Goal: Task Accomplishment & Management: Complete application form

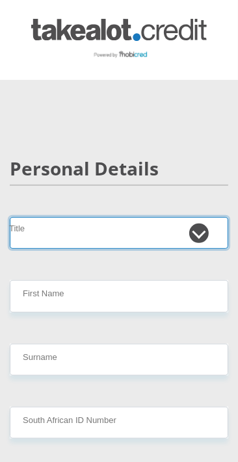
click at [122, 230] on select "Mr Ms Mrs Dr Other" at bounding box center [119, 233] width 219 height 32
select select "Mrs"
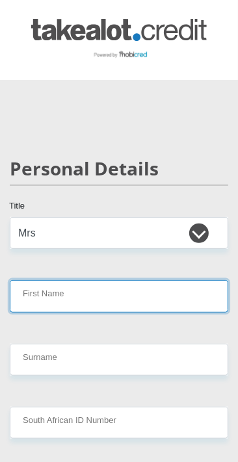
click at [154, 291] on input "First Name" at bounding box center [119, 296] width 219 height 32
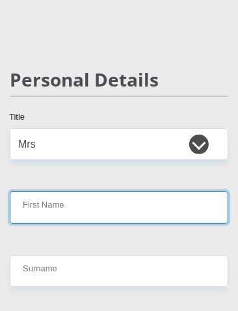
scroll to position [140, 0]
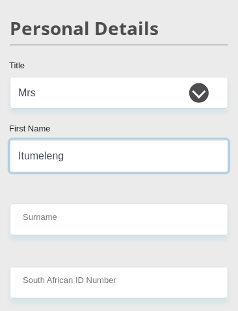
type input "Itumeleng"
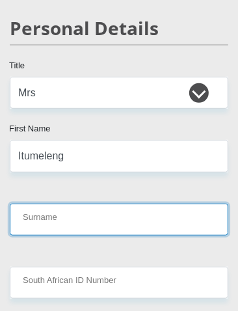
click at [127, 213] on input "Surname" at bounding box center [119, 220] width 219 height 32
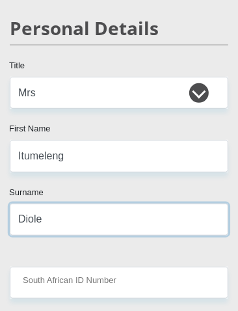
type input "Diole"
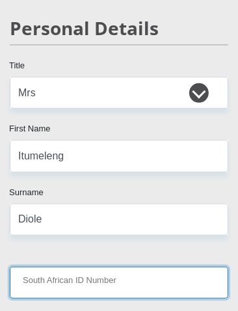
click at [153, 280] on input "South African ID Number" at bounding box center [119, 283] width 219 height 32
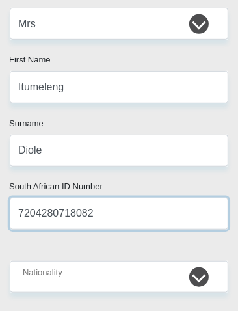
scroll to position [210, 0]
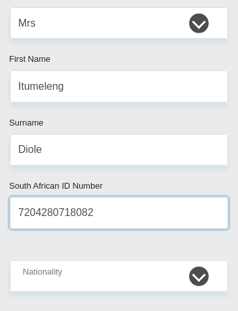
type input "7204280718082"
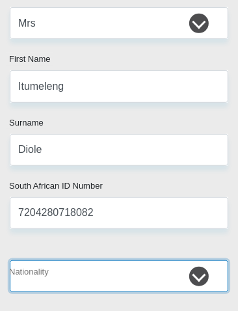
click at [142, 276] on select "South Africa Afghanistan Aland Islands Albania Algeria America Samoa American V…" at bounding box center [119, 276] width 219 height 32
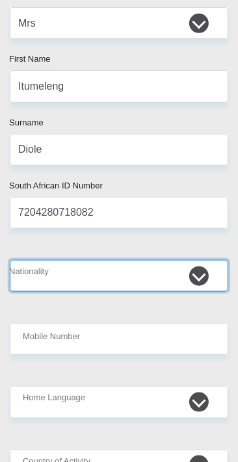
select select "ZAF"
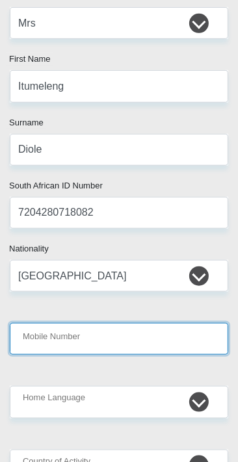
click at [169, 338] on input "Mobile Number" at bounding box center [119, 339] width 219 height 32
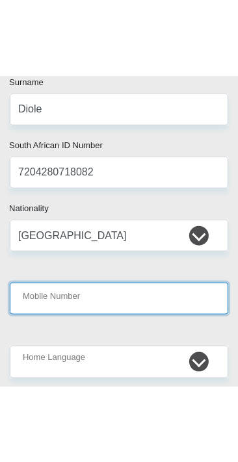
scroll to position [393, 0]
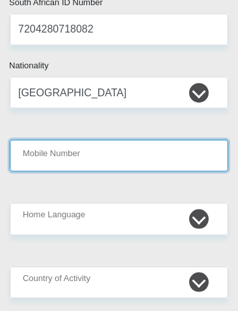
type input "0833059201"
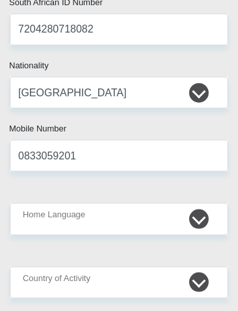
type input "Tumi@1972"
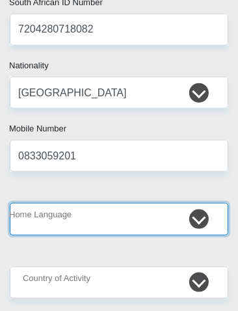
click at [125, 213] on select "Afrikaans English Sepedi South Ndebele Southern Sotho Swati Tsonga Tswana Venda…" at bounding box center [119, 219] width 219 height 32
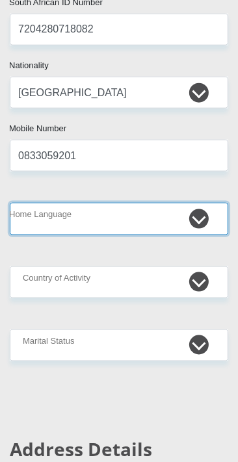
select select "tsn"
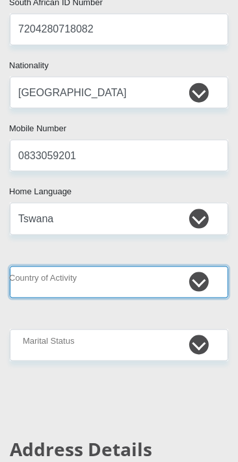
click at [133, 279] on select "South Africa Afghanistan Aland Islands Albania Algeria America Samoa American V…" at bounding box center [119, 283] width 219 height 32
select select "ZAF"
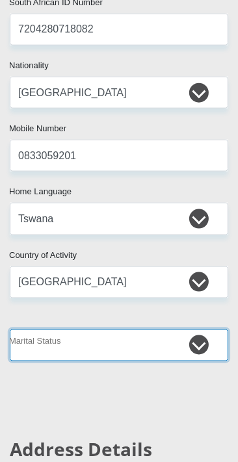
click at [135, 349] on select "Married ANC Single Divorced Widowed Married COP or Customary Law" at bounding box center [119, 346] width 219 height 32
select select "1"
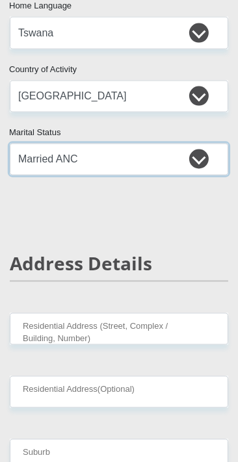
scroll to position [581, 0]
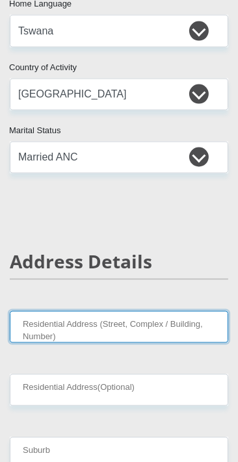
click at [155, 326] on input "Residential Address (Street, Complex / Building, Number)" at bounding box center [119, 328] width 219 height 32
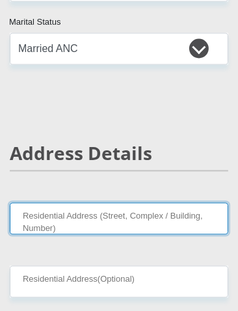
scroll to position [752, 0]
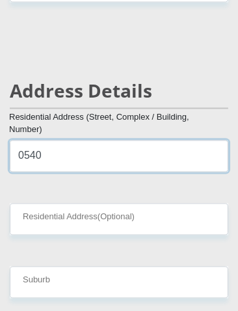
type input "0540"
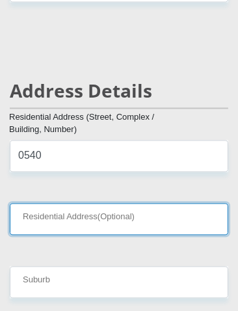
click at [40, 223] on input "Residential Address(Optional)" at bounding box center [119, 220] width 219 height 32
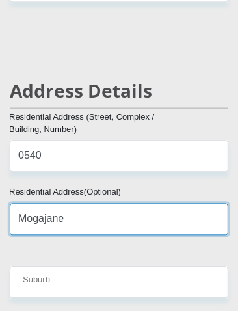
type input "Mogajane"
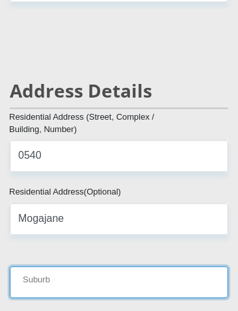
click at [140, 276] on input "Suburb" at bounding box center [119, 283] width 219 height 32
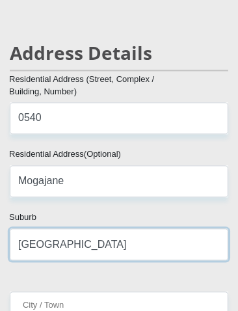
scroll to position [806, 0]
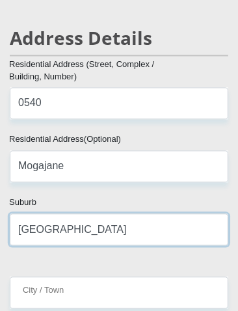
type input "Rustenburg"
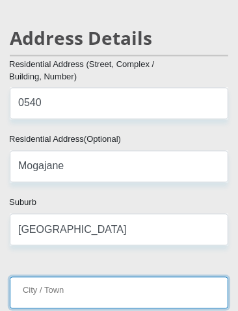
click at [171, 291] on input "City / Town" at bounding box center [119, 292] width 219 height 32
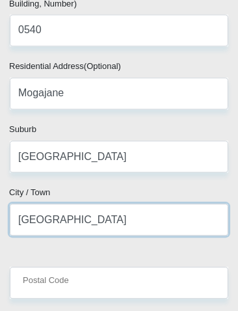
scroll to position [881, 0]
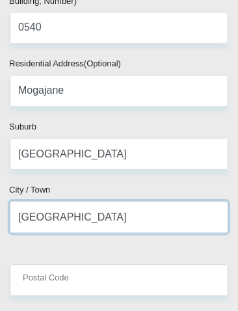
type input "Rustenburg"
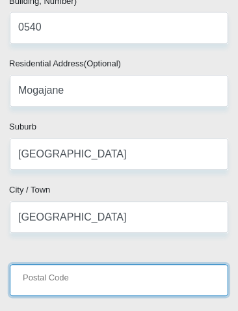
click at [153, 278] on input "Postal Code" at bounding box center [119, 280] width 219 height 32
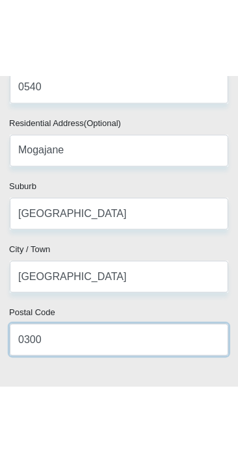
scroll to position [943, 0]
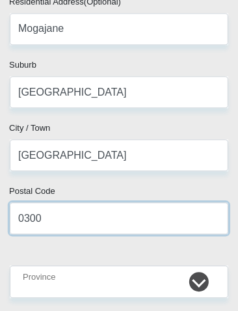
type input "0300"
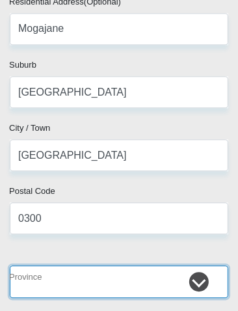
click at [159, 278] on select "Eastern Cape Free State Gauteng KwaZulu-Natal Limpopo Mpumalanga Northern Cape …" at bounding box center [119, 281] width 219 height 32
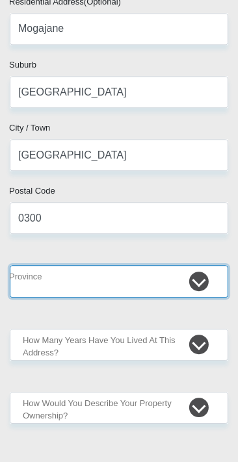
select select "[GEOGRAPHIC_DATA]"
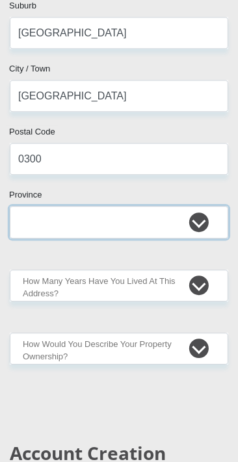
scroll to position [1003, 0]
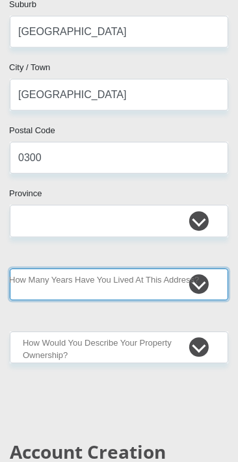
click at [168, 282] on select "less than 1 year 1-3 years 3-5 years 5+ years" at bounding box center [119, 285] width 219 height 32
select select "5"
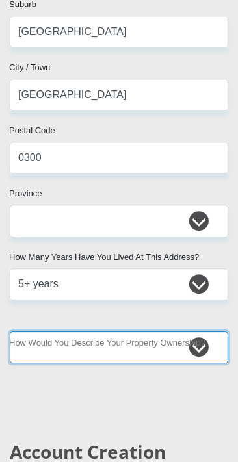
click at [161, 333] on select "Owned Rented Family Owned Company Dwelling" at bounding box center [119, 348] width 219 height 32
select select "Owned"
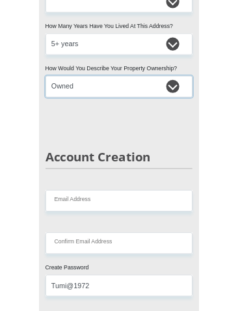
scroll to position [1231, 0]
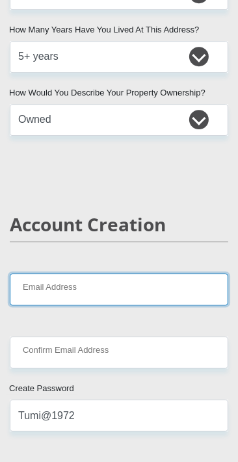
click at [100, 284] on input "Email Address" at bounding box center [119, 290] width 219 height 32
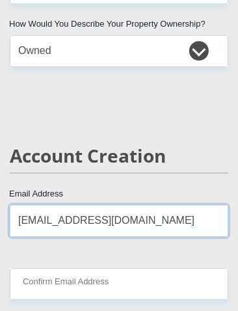
scroll to position [1301, 0]
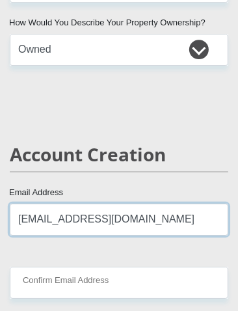
type input "tumi72.ij@gmail.com"
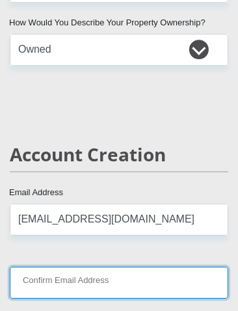
click at [172, 276] on input "Confirm Email Address" at bounding box center [119, 283] width 219 height 32
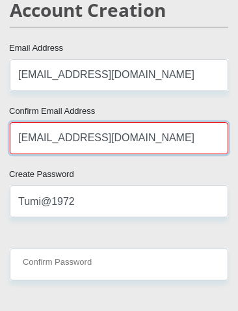
scroll to position [1448, 0]
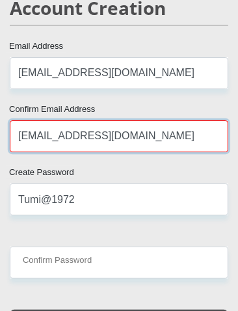
type input "tumi72ij@gmail.com"
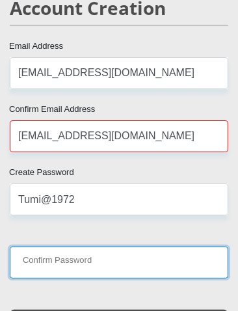
click at [172, 261] on input "Confirm Password" at bounding box center [119, 262] width 219 height 32
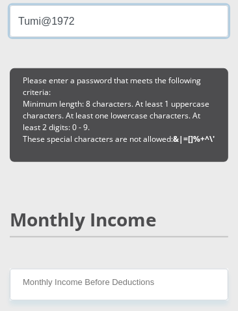
scroll to position [1693, 0]
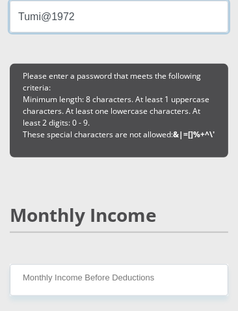
type input "Tumi@1972"
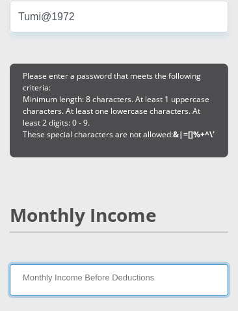
click at [159, 282] on input "Monthly Income Before Deductions" at bounding box center [119, 280] width 219 height 32
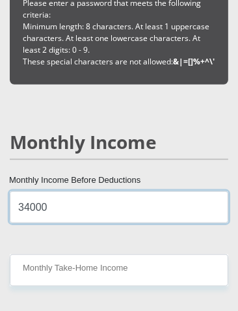
scroll to position [1779, 0]
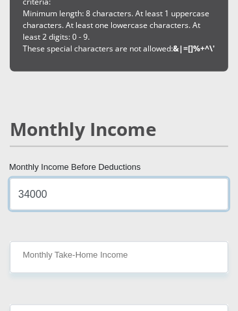
type input "34000"
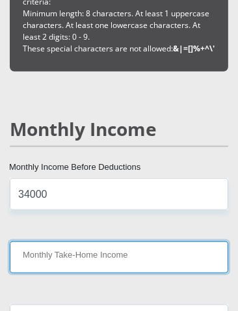
click at [175, 252] on input "Monthly Take-Home Income" at bounding box center [119, 257] width 219 height 32
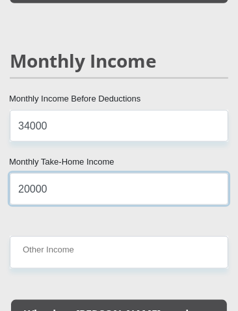
scroll to position [1850, 0]
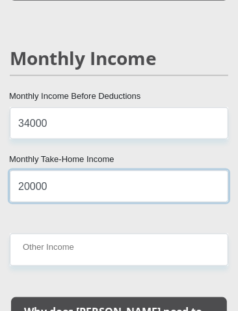
type input "20000"
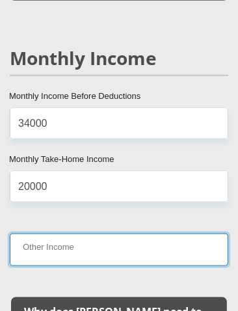
click at [161, 248] on input "Other Income" at bounding box center [119, 249] width 219 height 32
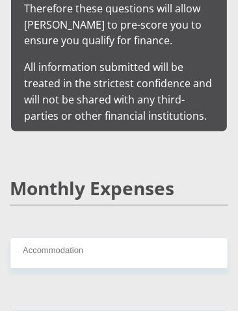
scroll to position [2296, 0]
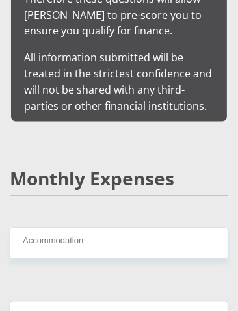
type input "5000"
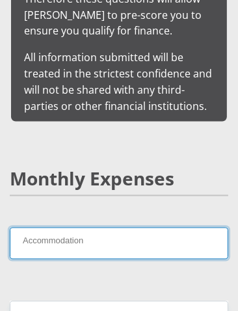
click at [147, 228] on input "Accommodation" at bounding box center [119, 244] width 219 height 32
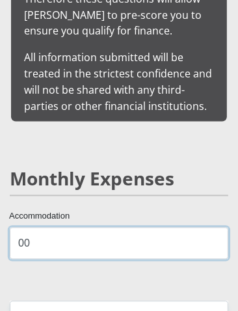
type input "00"
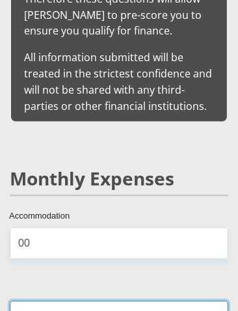
click at [129, 301] on input "Transport" at bounding box center [119, 317] width 219 height 32
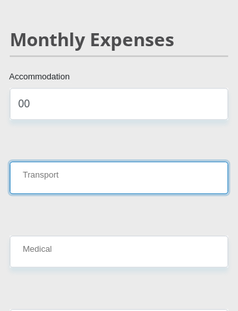
scroll to position [2439, 0]
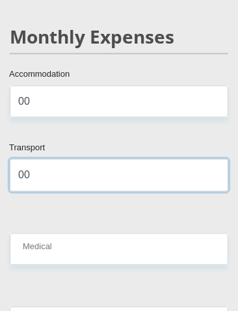
type input "00"
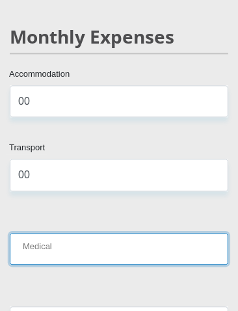
click at [130, 233] on input "Medical" at bounding box center [119, 249] width 219 height 32
type input "4"
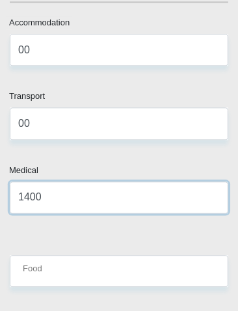
scroll to position [2488, 0]
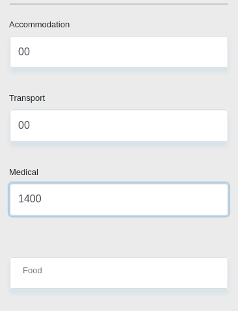
type input "1400"
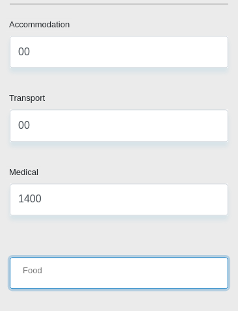
click at [179, 257] on input "Food" at bounding box center [119, 273] width 219 height 32
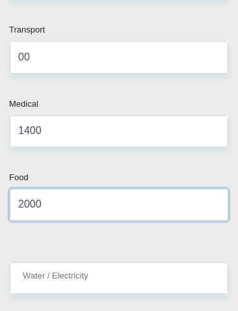
scroll to position [2558, 0]
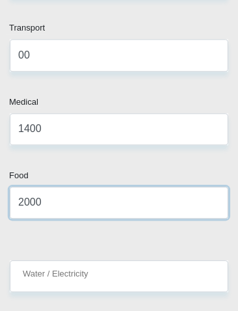
type input "2000"
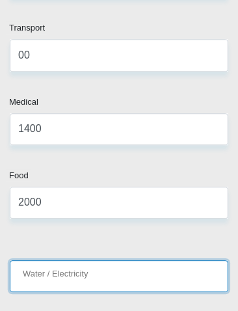
click at [172, 260] on input "Water / Electricity" at bounding box center [119, 276] width 219 height 32
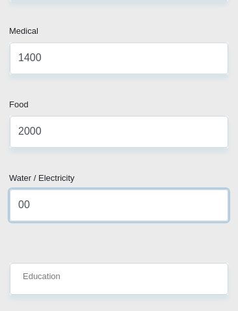
scroll to position [2630, 0]
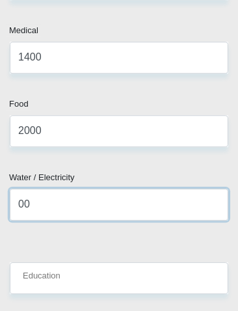
type input "00"
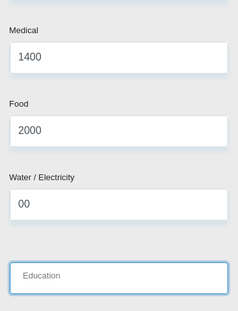
click at [181, 262] on input "Education" at bounding box center [119, 278] width 219 height 32
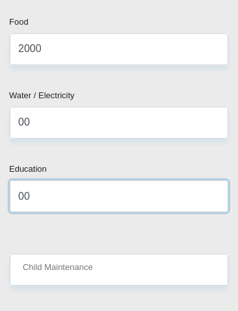
scroll to position [2713, 0]
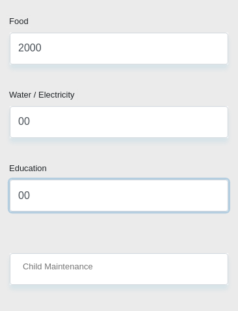
type input "00"
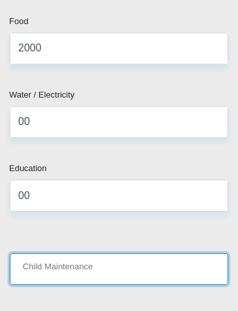
click at [153, 253] on input "Child Maintenance" at bounding box center [119, 269] width 219 height 32
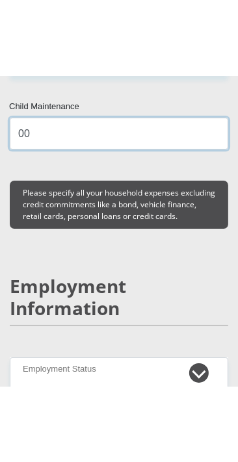
scroll to position [2928, 0]
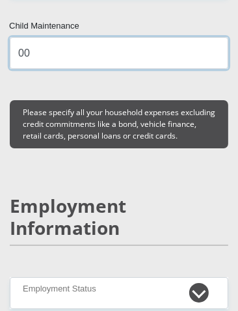
type input "00"
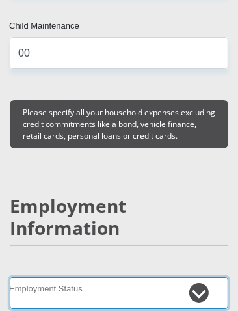
click at [193, 277] on select "Permanent/Full-time Part-time/Casual Contract Worker Self-Employed Housewife Re…" at bounding box center [119, 293] width 219 height 32
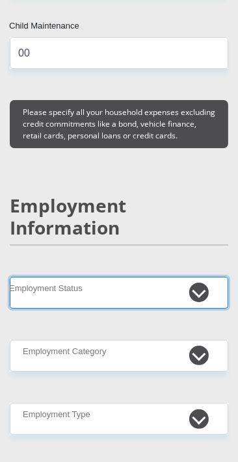
select select "1"
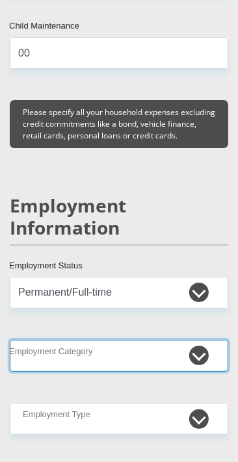
click at [144, 340] on select "AGRICULTURE ALCOHOL & TOBACCO CONSTRUCTION MATERIALS METALLURGY EQUIPMENT FOR R…" at bounding box center [119, 356] width 219 height 32
select select "46"
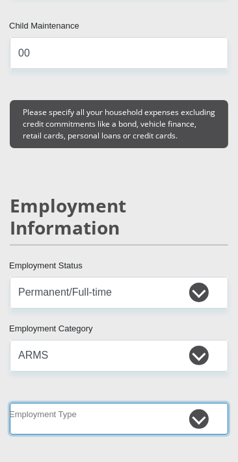
click at [126, 403] on select "College/Lecturer Craft Seller Creative Driver Executive Farmer Forces - Non Com…" at bounding box center [119, 419] width 219 height 32
select select "Forces - Officer"
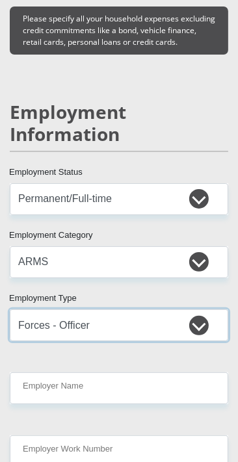
scroll to position [3047, 0]
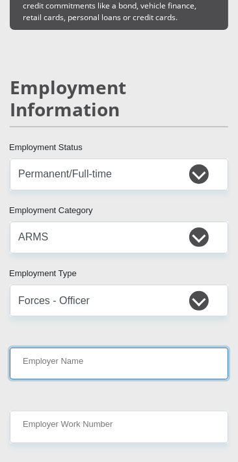
click at [126, 348] on input "Employer Name" at bounding box center [119, 364] width 219 height 32
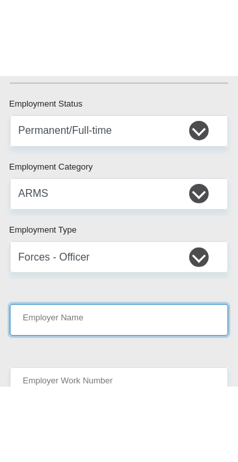
scroll to position [3235, 0]
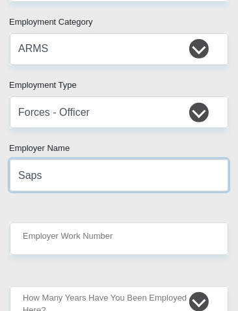
type input "Saps"
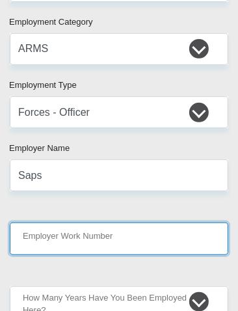
click at [45, 222] on input "Employer Work Number" at bounding box center [119, 238] width 219 height 32
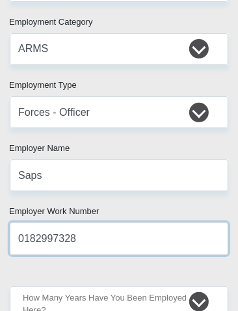
type input "0182997328"
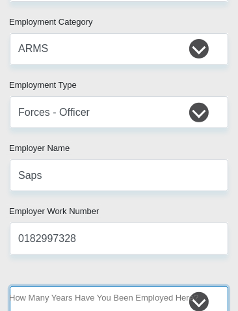
click at [143, 286] on select "less than 1 year 1-3 years 3-5 years 5+ years" at bounding box center [119, 302] width 219 height 32
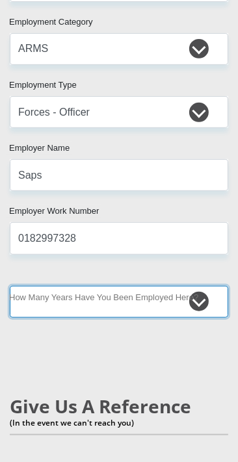
select select "60"
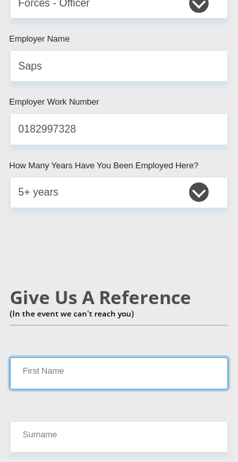
click at [137, 358] on input "First Name" at bounding box center [119, 374] width 219 height 32
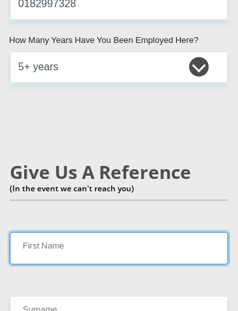
scroll to position [3543, 0]
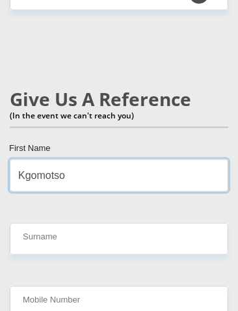
type input "Kgomotso"
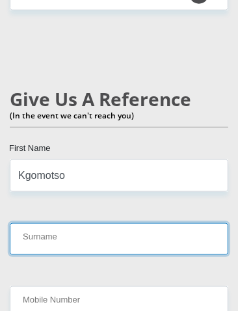
click at [52, 223] on input "Surname" at bounding box center [119, 239] width 219 height 32
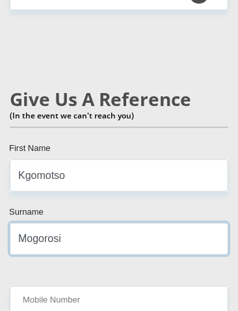
type input "Mogorosi"
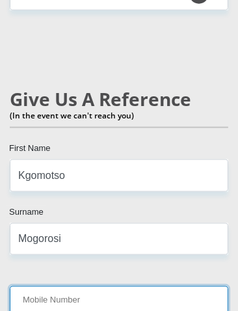
click at [50, 286] on input "Mobile Number" at bounding box center [119, 302] width 219 height 32
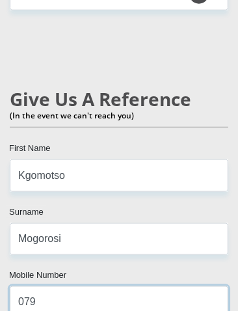
click at [57, 286] on input "079" at bounding box center [119, 302] width 219 height 32
click at [143, 286] on input "079" at bounding box center [119, 302] width 219 height 32
click at [176, 286] on input "079" at bounding box center [119, 302] width 219 height 32
click at [181, 286] on input "079" at bounding box center [119, 302] width 219 height 32
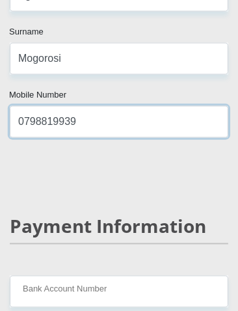
scroll to position [3725, 0]
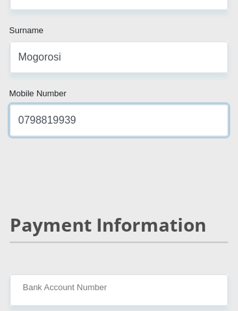
type input "0798819939"
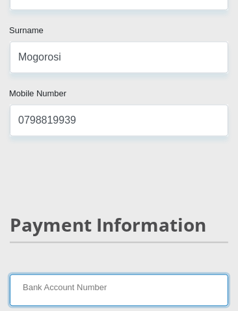
click at [155, 274] on input "Bank Account Number" at bounding box center [119, 290] width 219 height 32
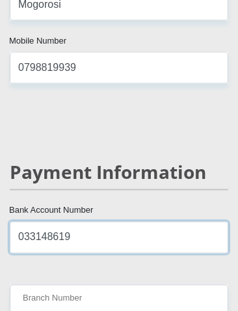
scroll to position [3778, 0]
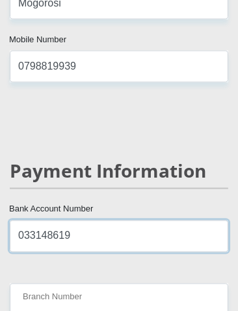
type input "033148619"
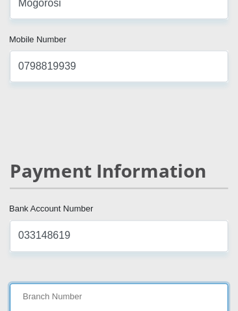
click at [146, 284] on input "Branch Number" at bounding box center [119, 300] width 219 height 32
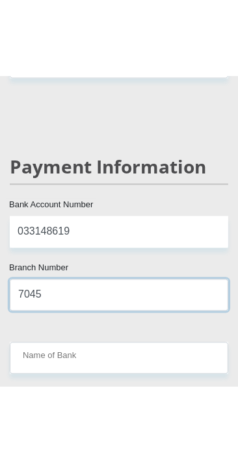
scroll to position [3869, 0]
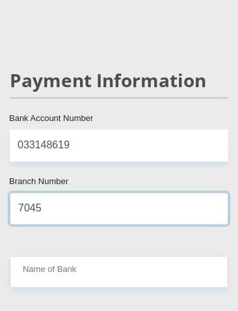
type input "7045"
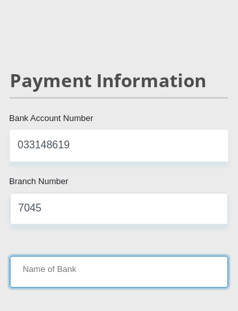
click at [112, 256] on input "Name of Bank" at bounding box center [119, 272] width 219 height 32
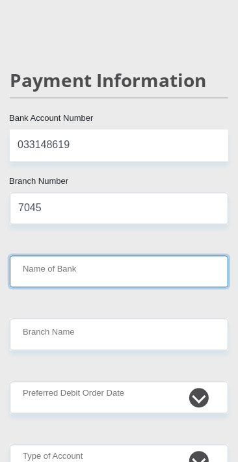
click at [87, 256] on input "Name of Bank" at bounding box center [119, 272] width 219 height 32
click at [164, 256] on input "Name of Bank" at bounding box center [119, 272] width 219 height 32
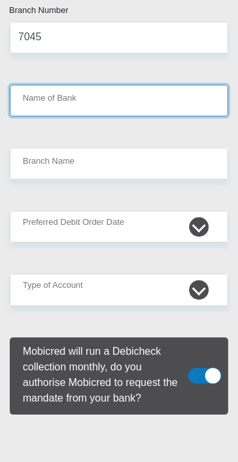
scroll to position [4043, 0]
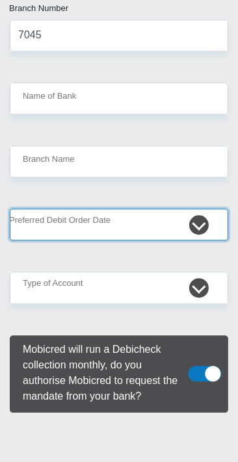
click at [199, 209] on select "1st 2nd 3rd 4th 5th 7th 18th 19th 20th 21st 22nd 23rd 24th 25th 26th 27th 28th …" at bounding box center [119, 225] width 219 height 32
select select "1"
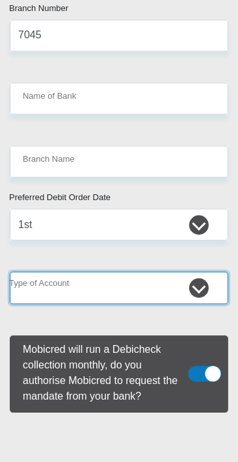
click at [217, 278] on select "Cheque Savings" at bounding box center [119, 288] width 219 height 32
select select "CUR"
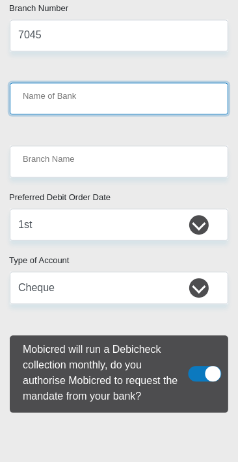
click at [189, 83] on input "Name of Bank" at bounding box center [119, 99] width 219 height 32
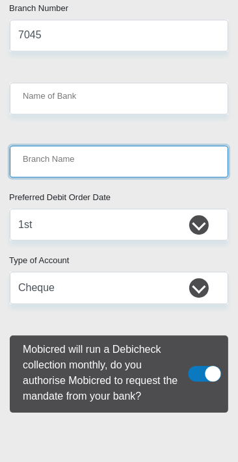
click at [204, 146] on input "Branch Name" at bounding box center [119, 162] width 219 height 32
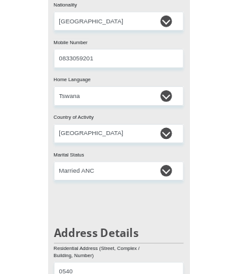
scroll to position [0, 0]
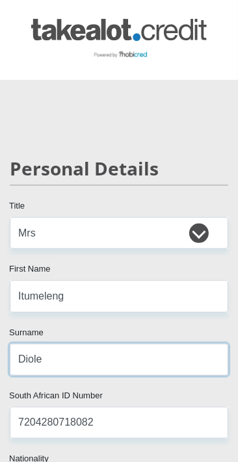
click at [159, 346] on input "Diole" at bounding box center [119, 360] width 219 height 32
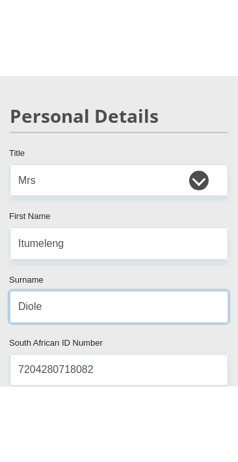
scroll to position [204, 0]
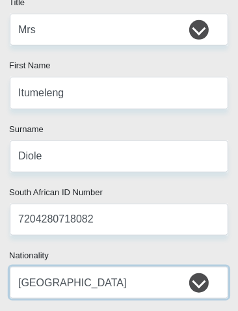
click at [98, 267] on select "South Africa Afghanistan Aland Islands Albania Algeria America Samoa American V…" at bounding box center [119, 283] width 219 height 32
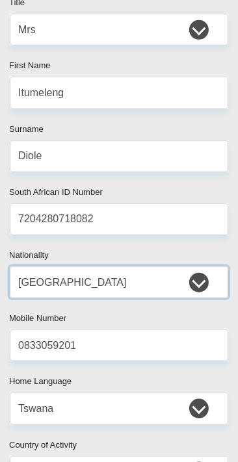
select select
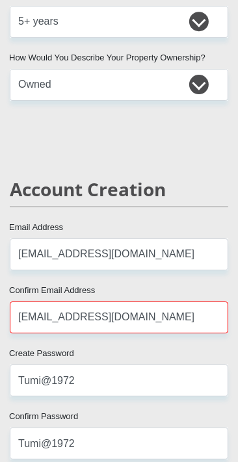
scroll to position [1329, 0]
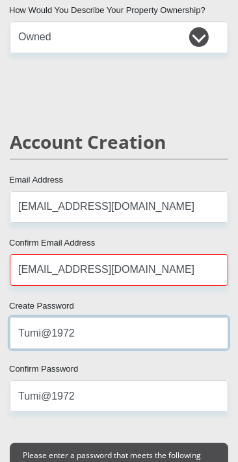
click at [152, 328] on input "Tumi@1972" at bounding box center [119, 333] width 219 height 32
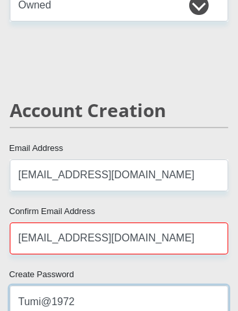
scroll to position [1507, 0]
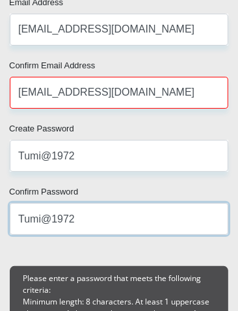
click at [135, 222] on input "Tumi@1972" at bounding box center [119, 219] width 219 height 32
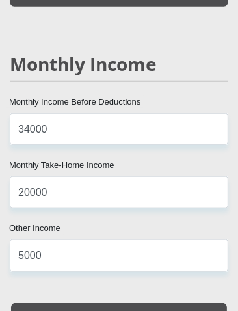
scroll to position [1903, 0]
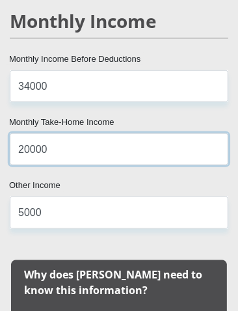
click at [187, 153] on input "20000" at bounding box center [119, 149] width 219 height 32
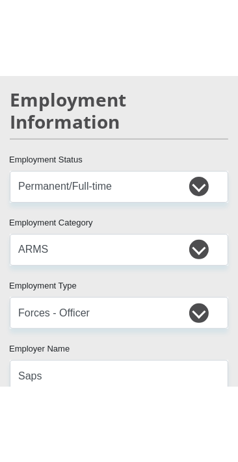
scroll to position [3122, 0]
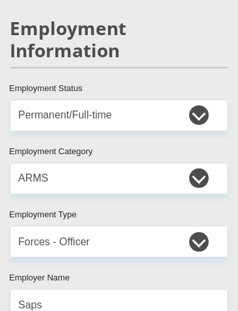
click at [127, 249] on div "Mr Ms Mrs Dr Other Title Itumeleng First Name Diole Surname 7204280718082 South…" at bounding box center [119, 86] width 238 height 5981
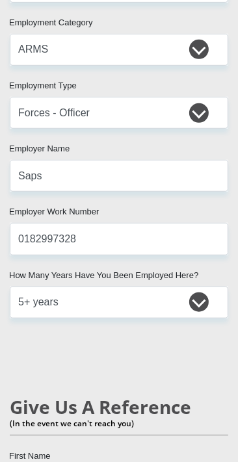
scroll to position [3249, 0]
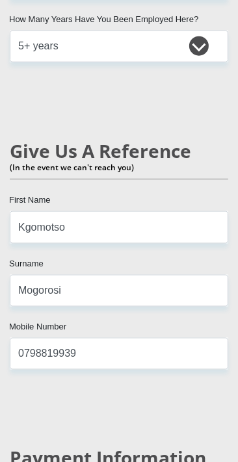
scroll to position [3505, 0]
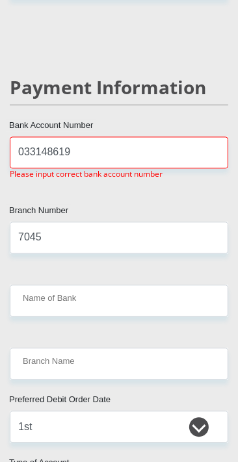
scroll to position [3879, 0]
